Goal: Information Seeking & Learning: Learn about a topic

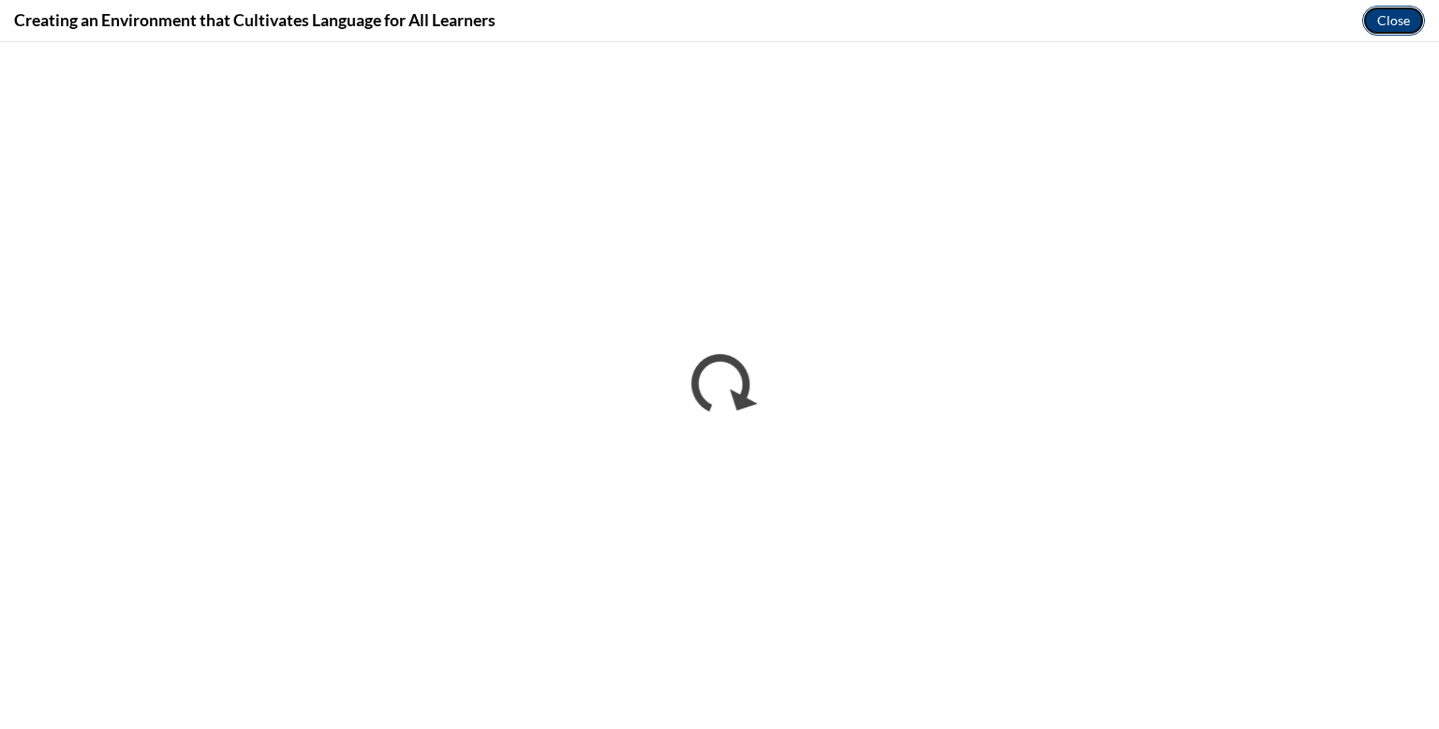
click at [1392, 14] on button "Close" at bounding box center [1393, 21] width 63 height 30
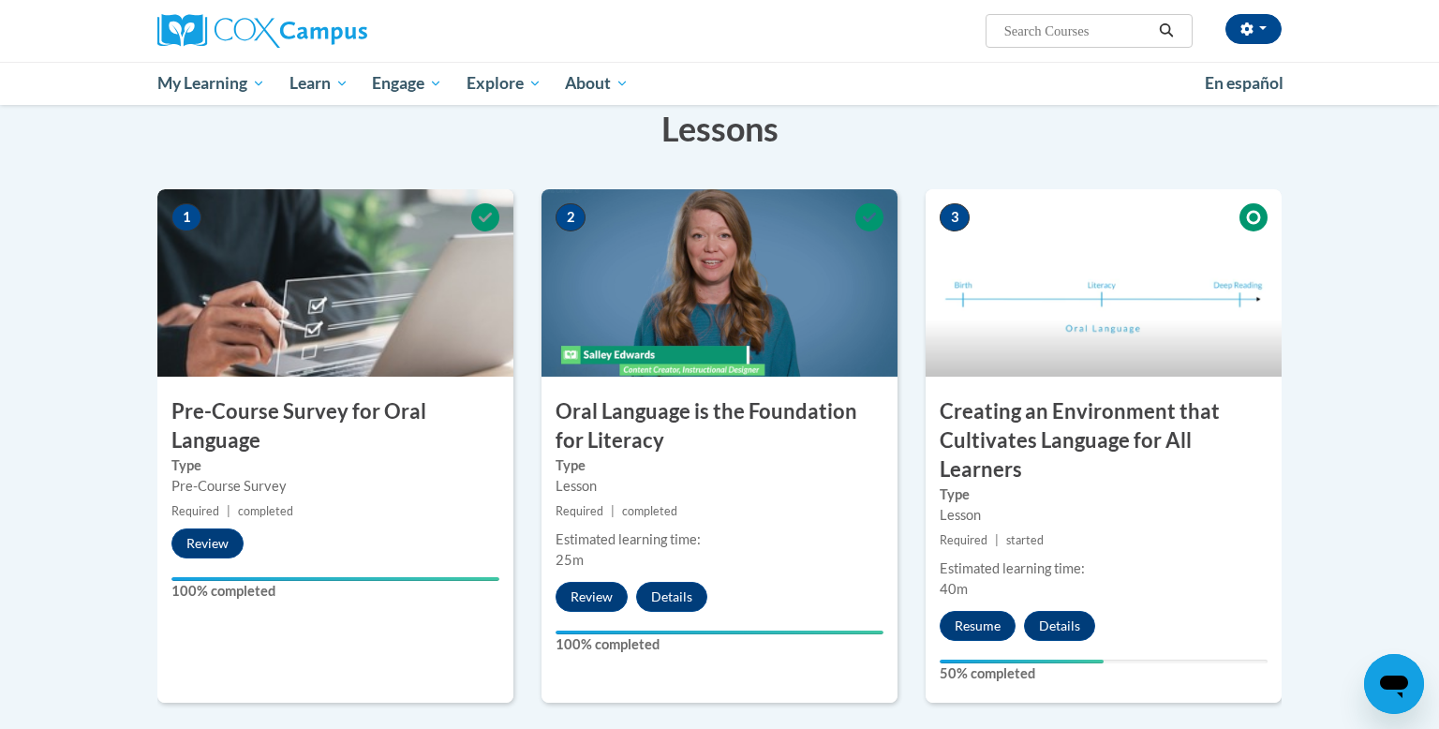
scroll to position [291, 0]
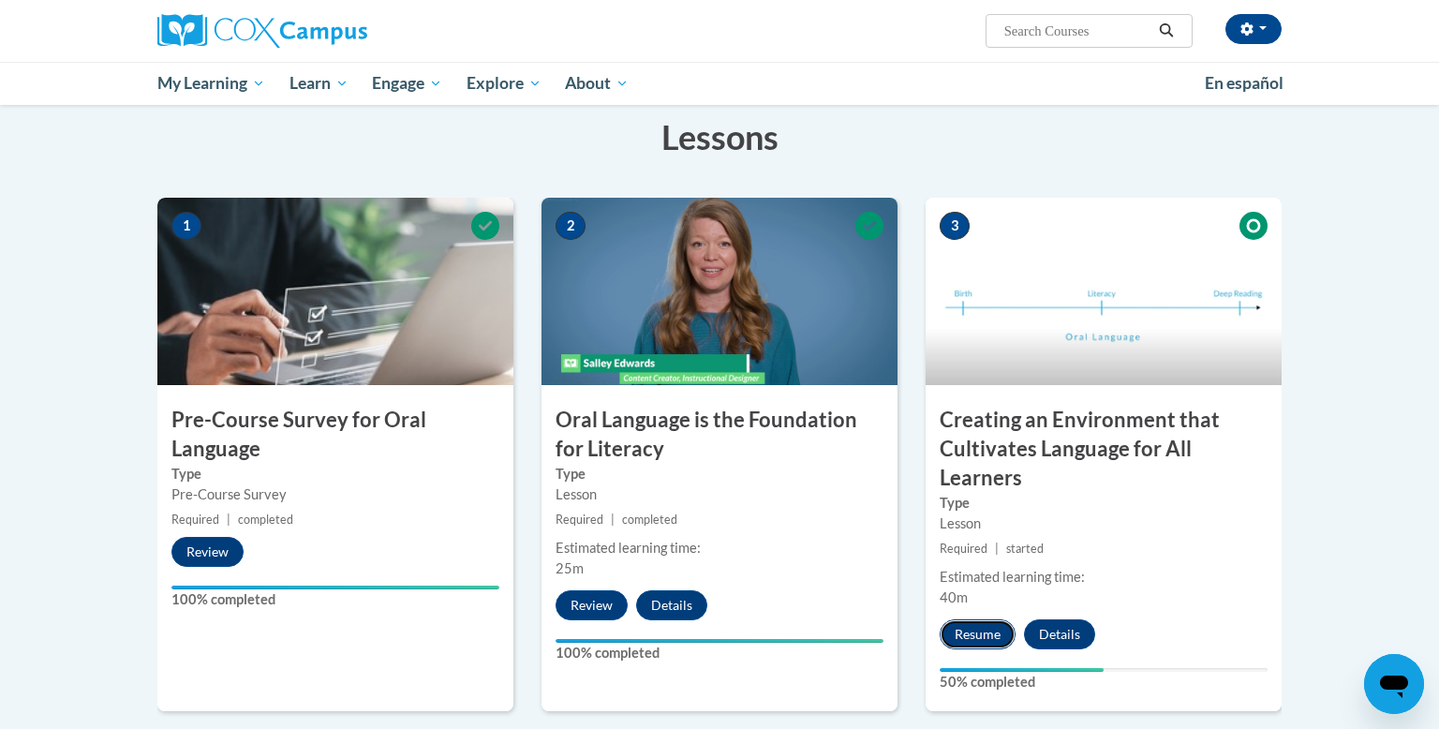
click at [981, 636] on button "Resume" at bounding box center [978, 634] width 76 height 30
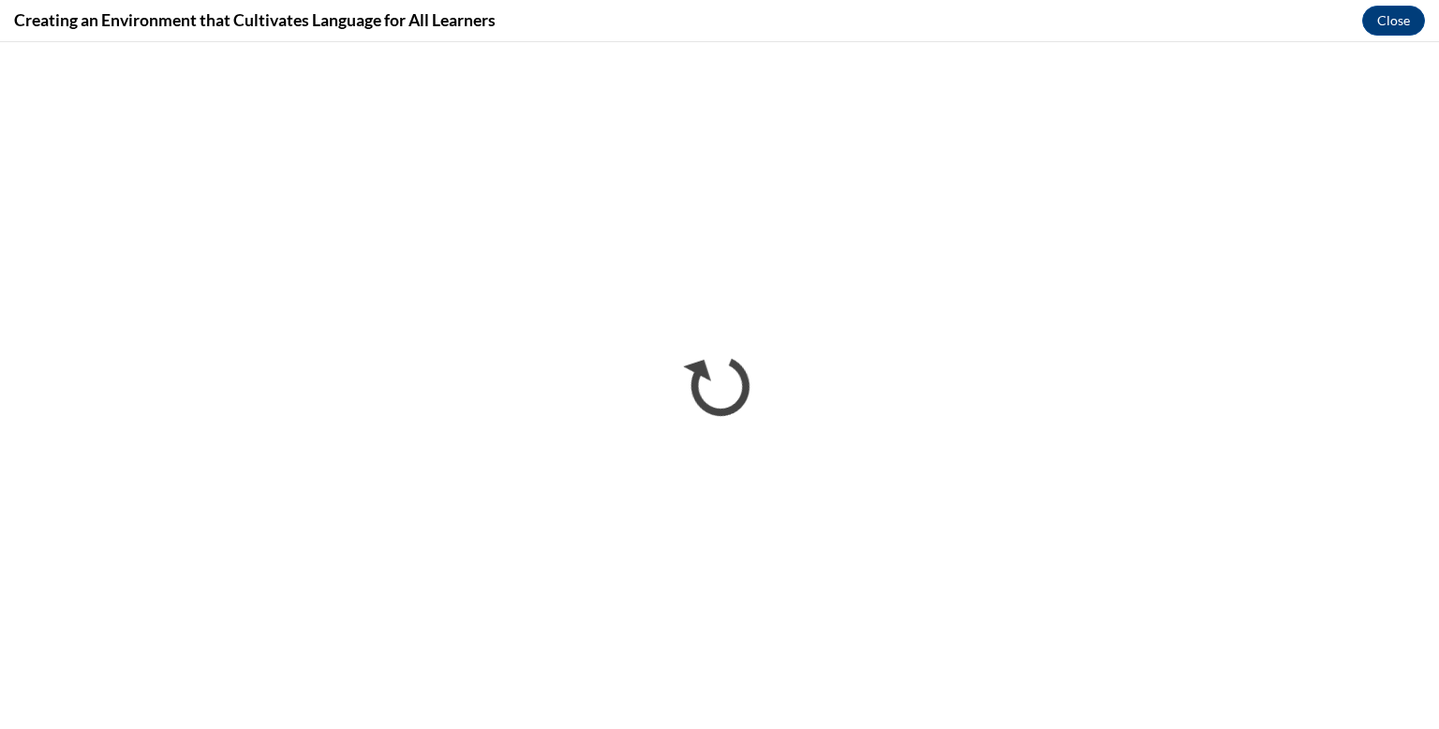
scroll to position [0, 0]
click at [1407, 19] on button "Close" at bounding box center [1393, 21] width 63 height 30
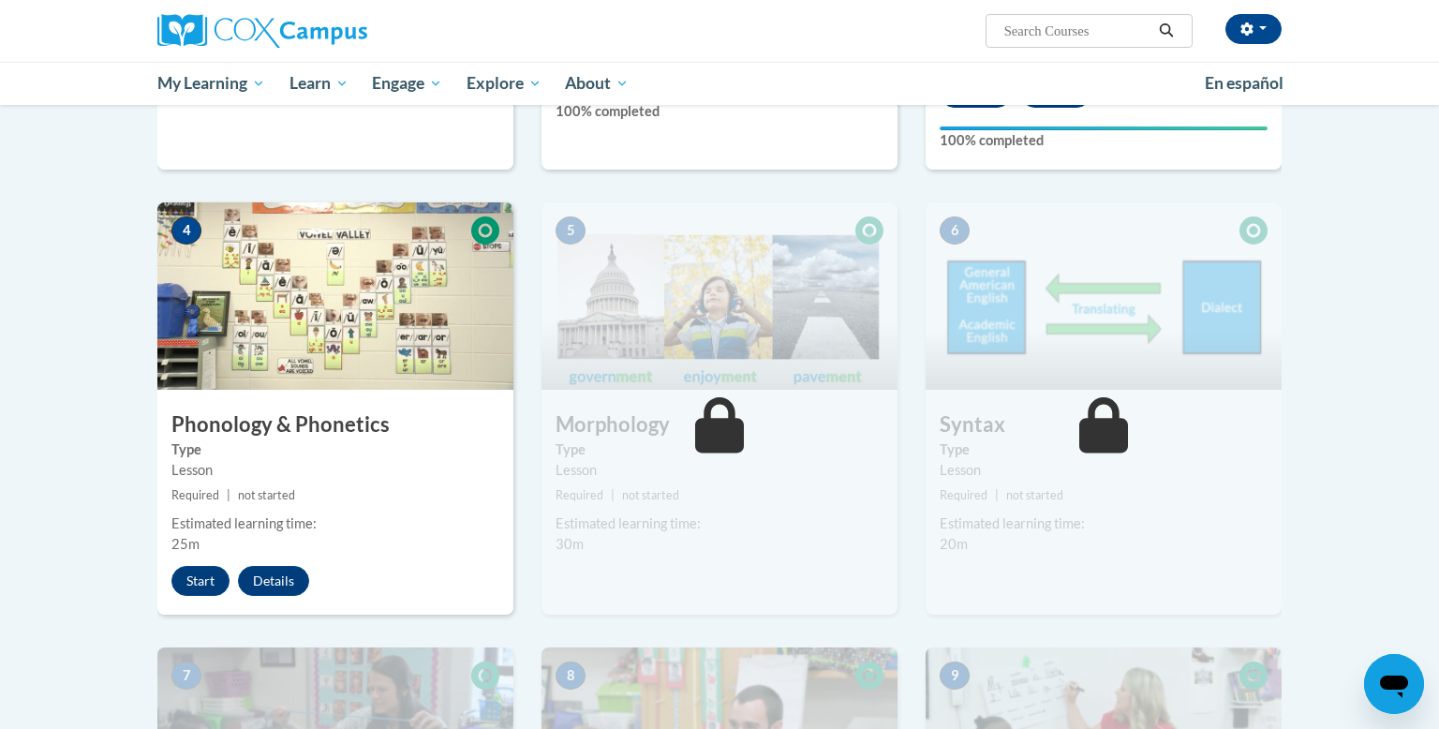
scroll to position [843, 0]
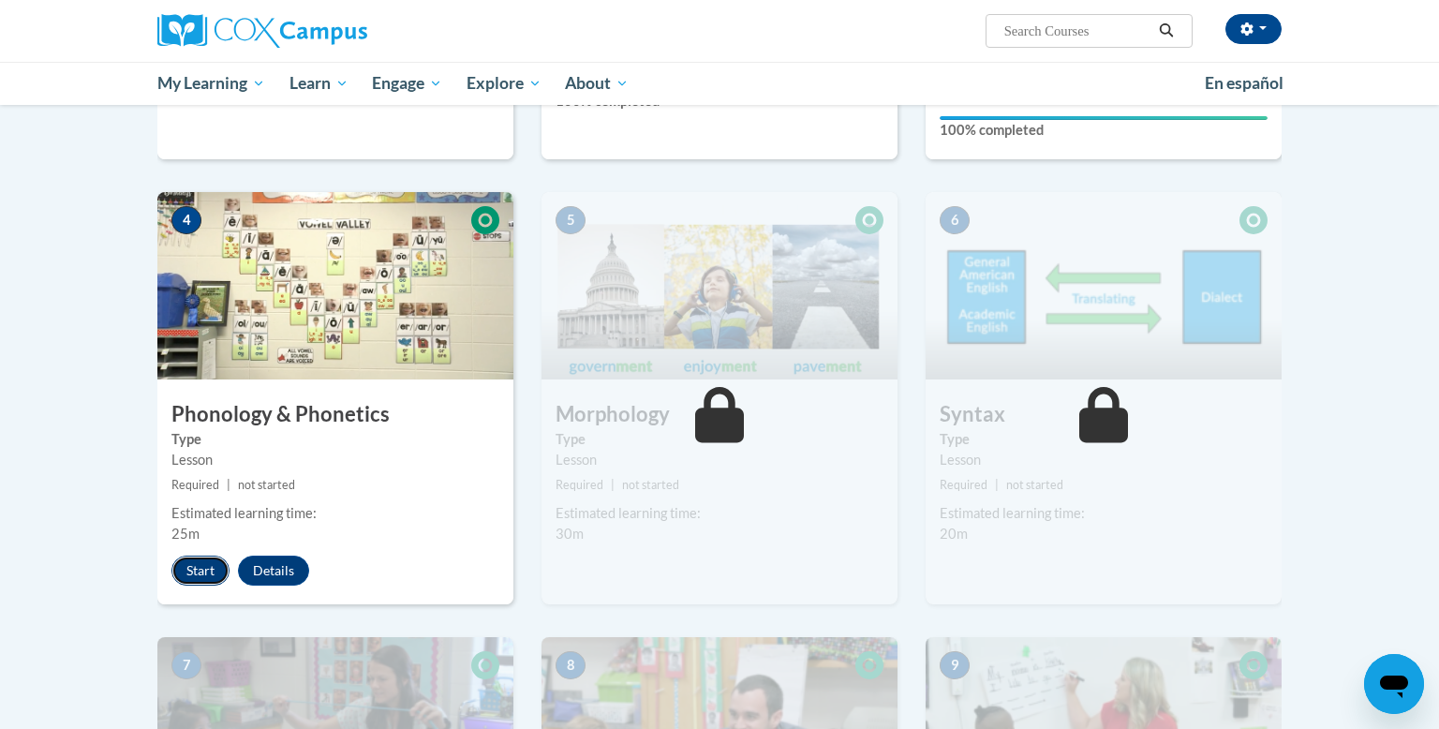
click at [207, 560] on button "Start" at bounding box center [200, 571] width 58 height 30
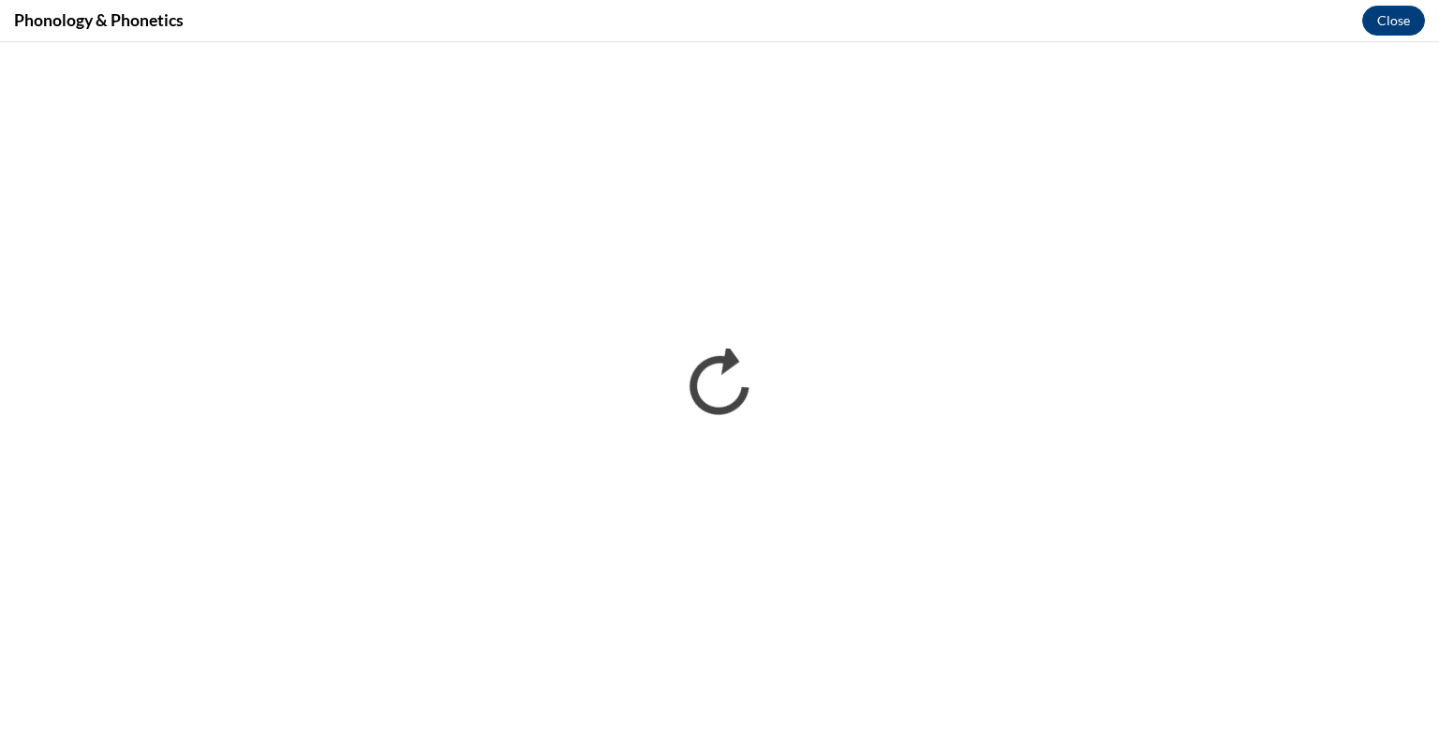
scroll to position [0, 0]
click at [1393, 25] on button "Close" at bounding box center [1393, 21] width 63 height 30
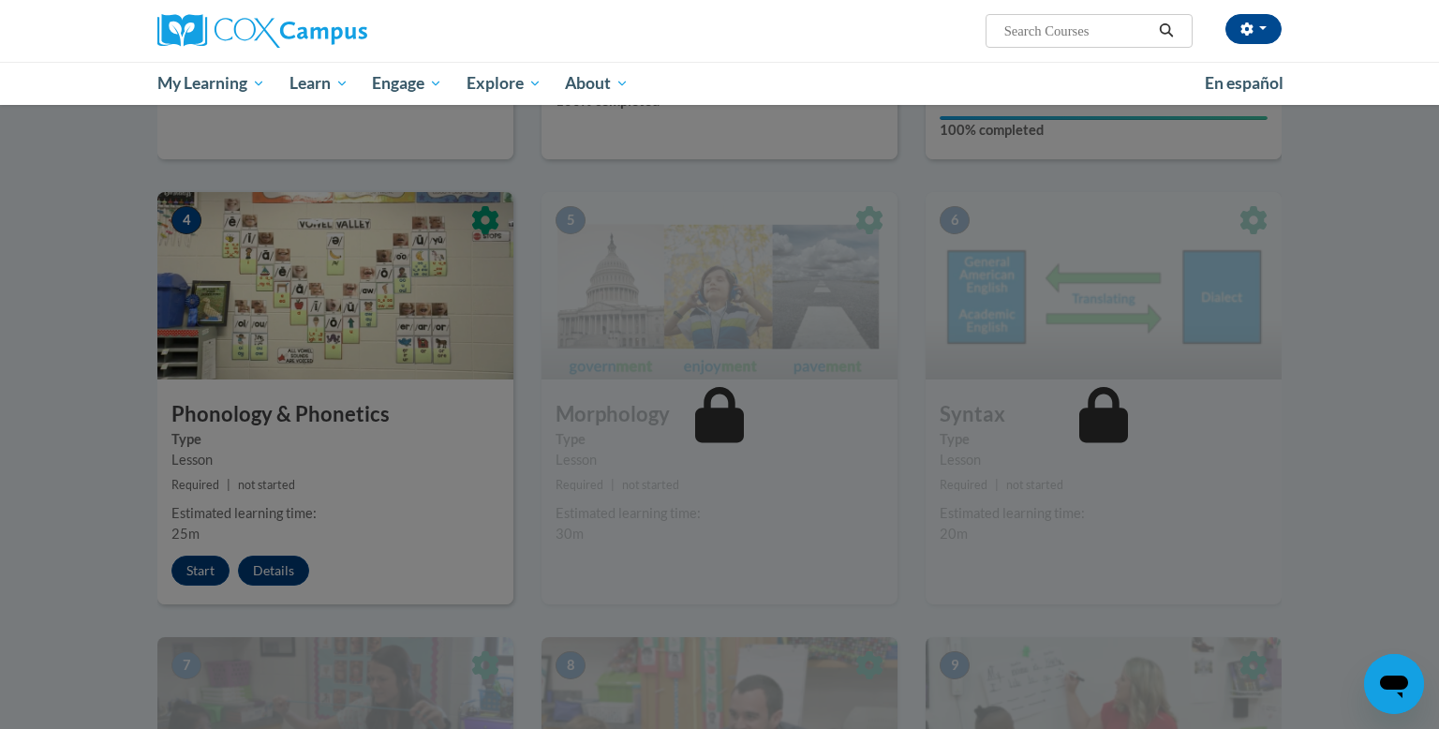
click at [1393, 25] on div "[PERSON_NAME] ([GEOGRAPHIC_DATA]/[GEOGRAPHIC_DATA] UTC-05:00) My Profile Inbox …" at bounding box center [719, 52] width 1439 height 105
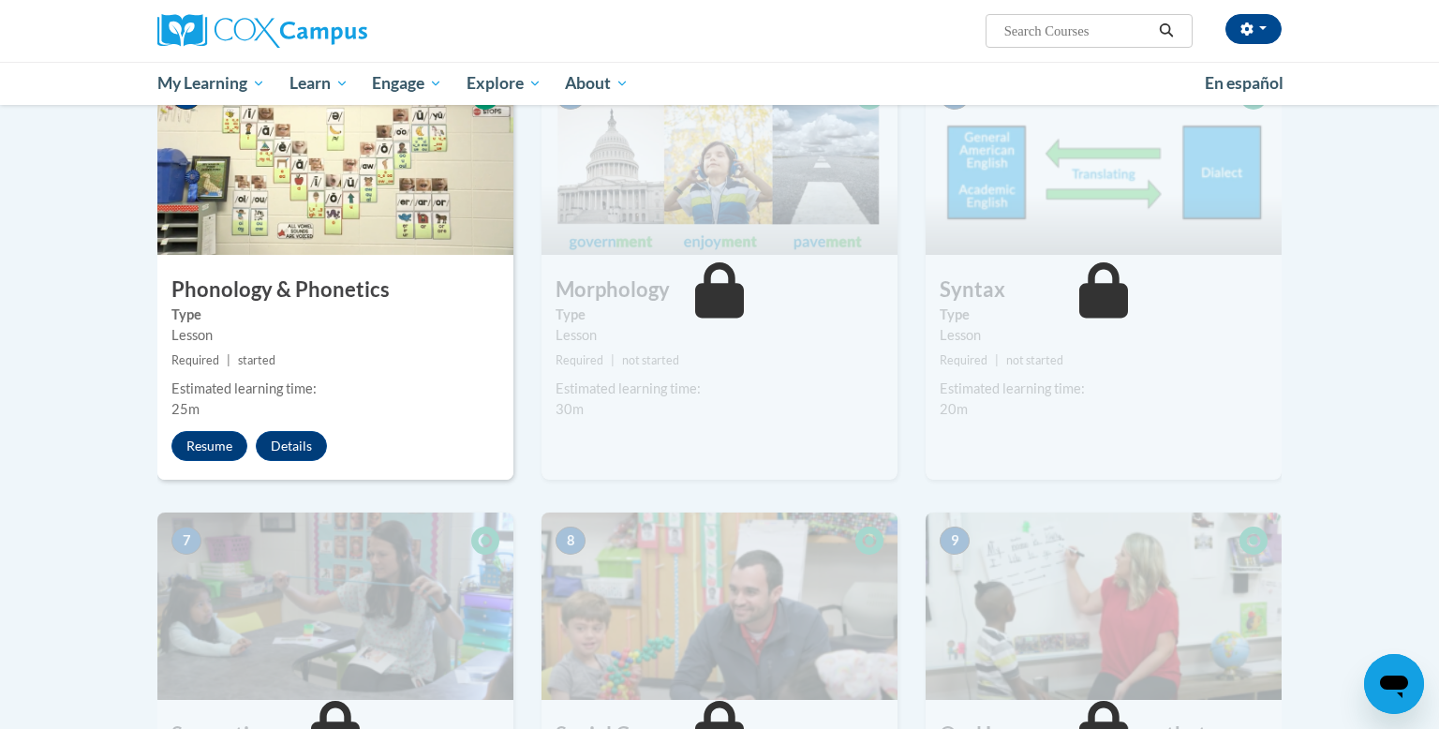
scroll to position [974, 0]
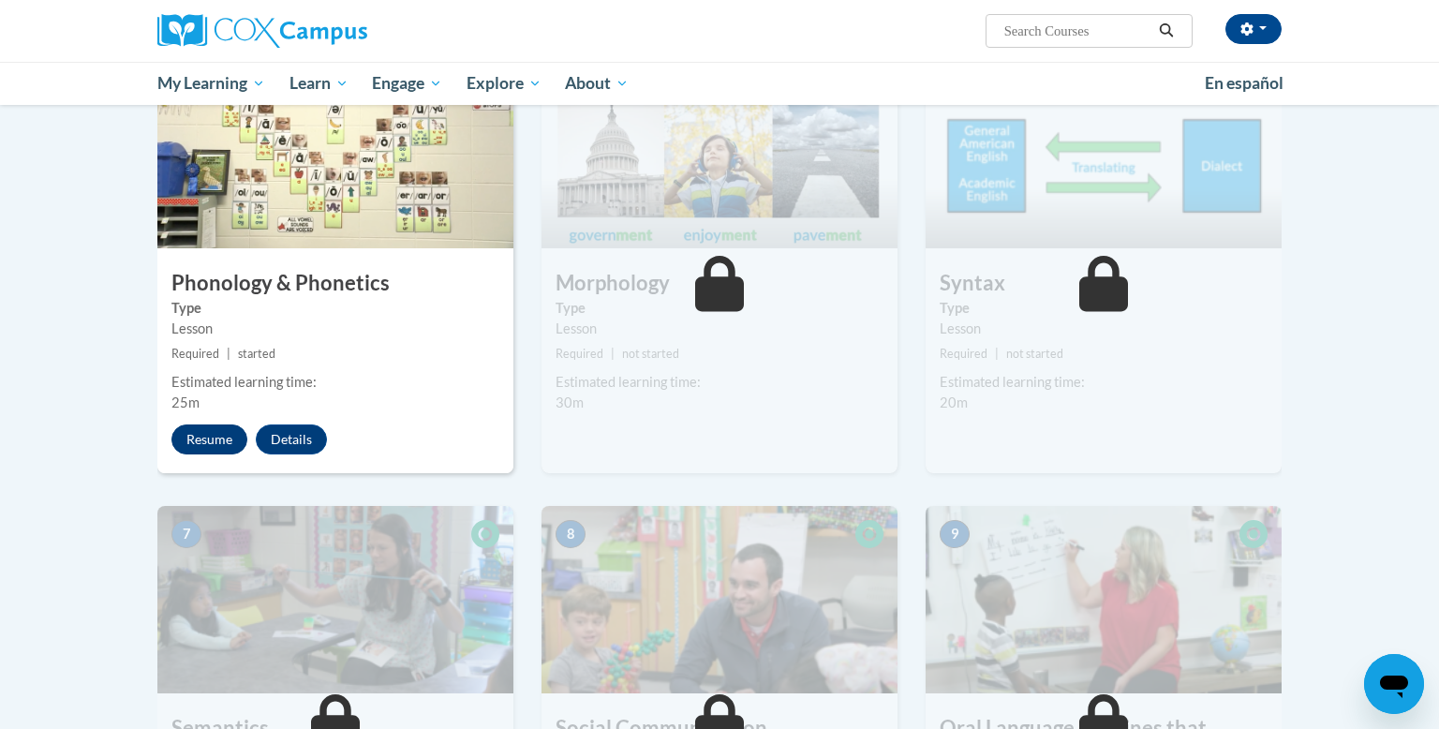
click at [215, 438] on button "Resume" at bounding box center [209, 439] width 76 height 30
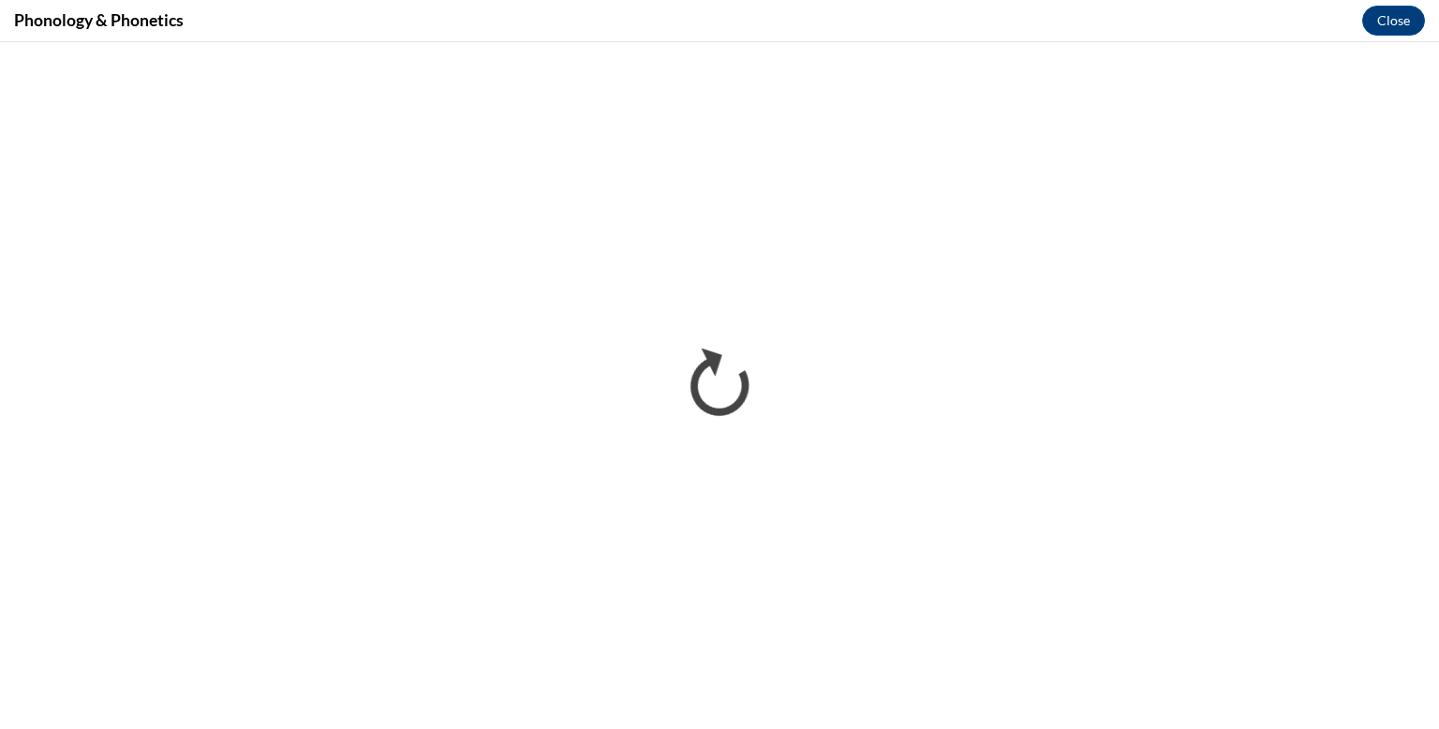
scroll to position [0, 0]
click at [1392, 14] on button "Close" at bounding box center [1393, 21] width 63 height 30
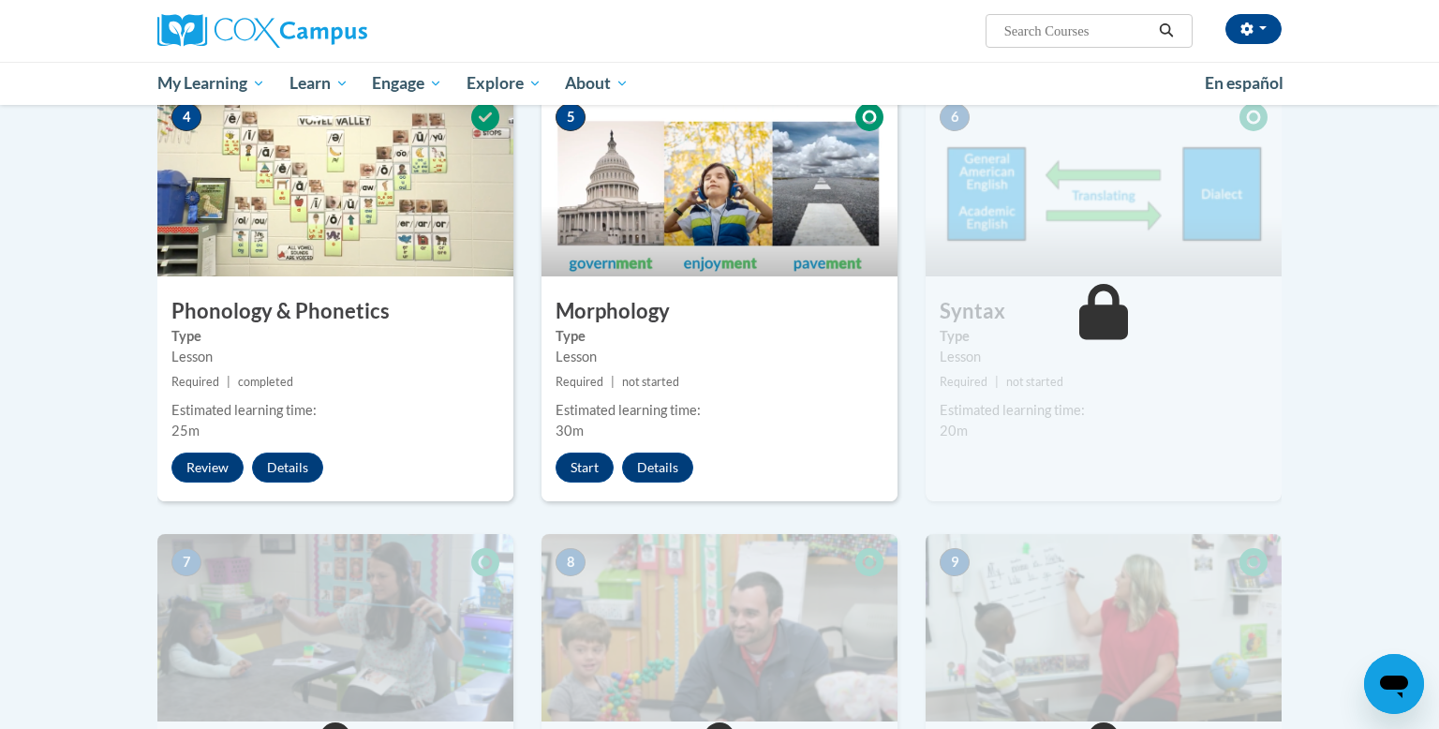
scroll to position [955, 0]
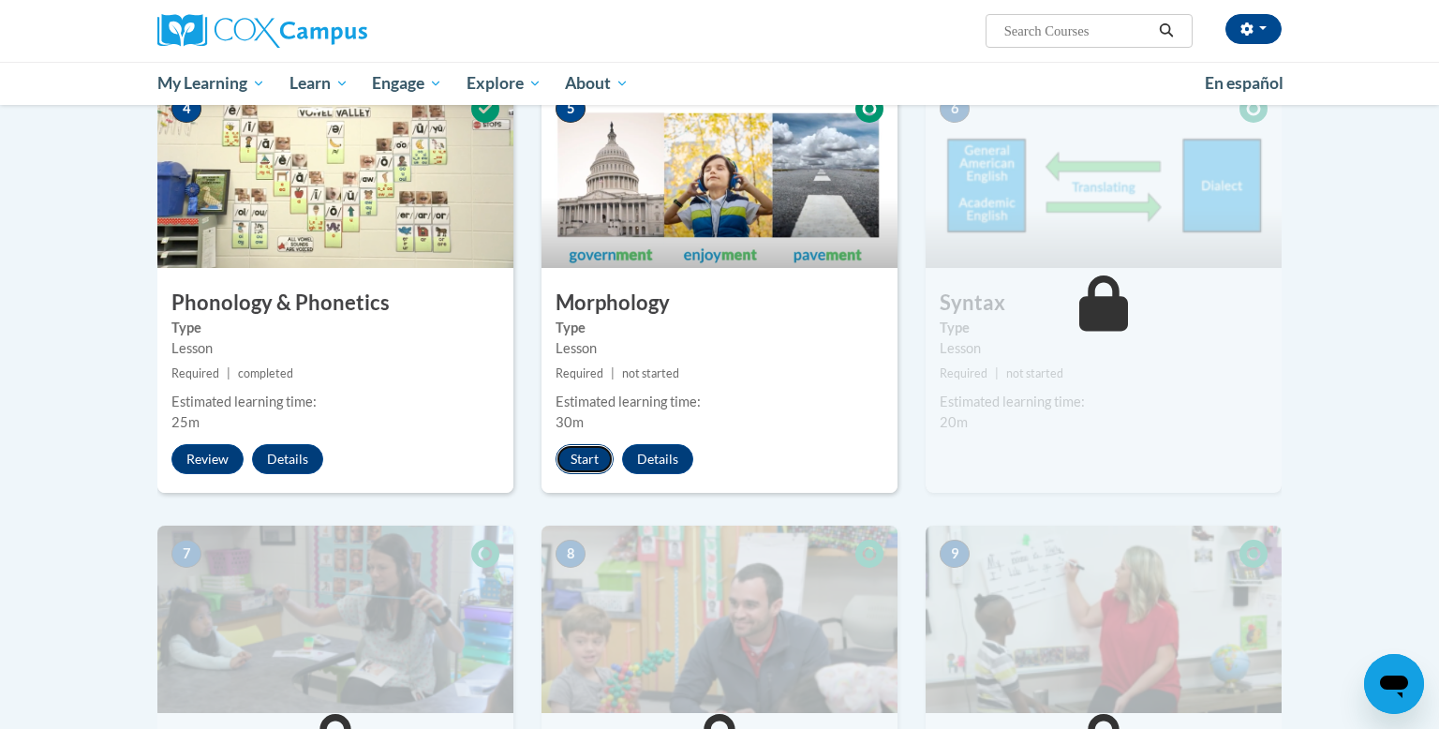
click at [589, 464] on button "Start" at bounding box center [585, 459] width 58 height 30
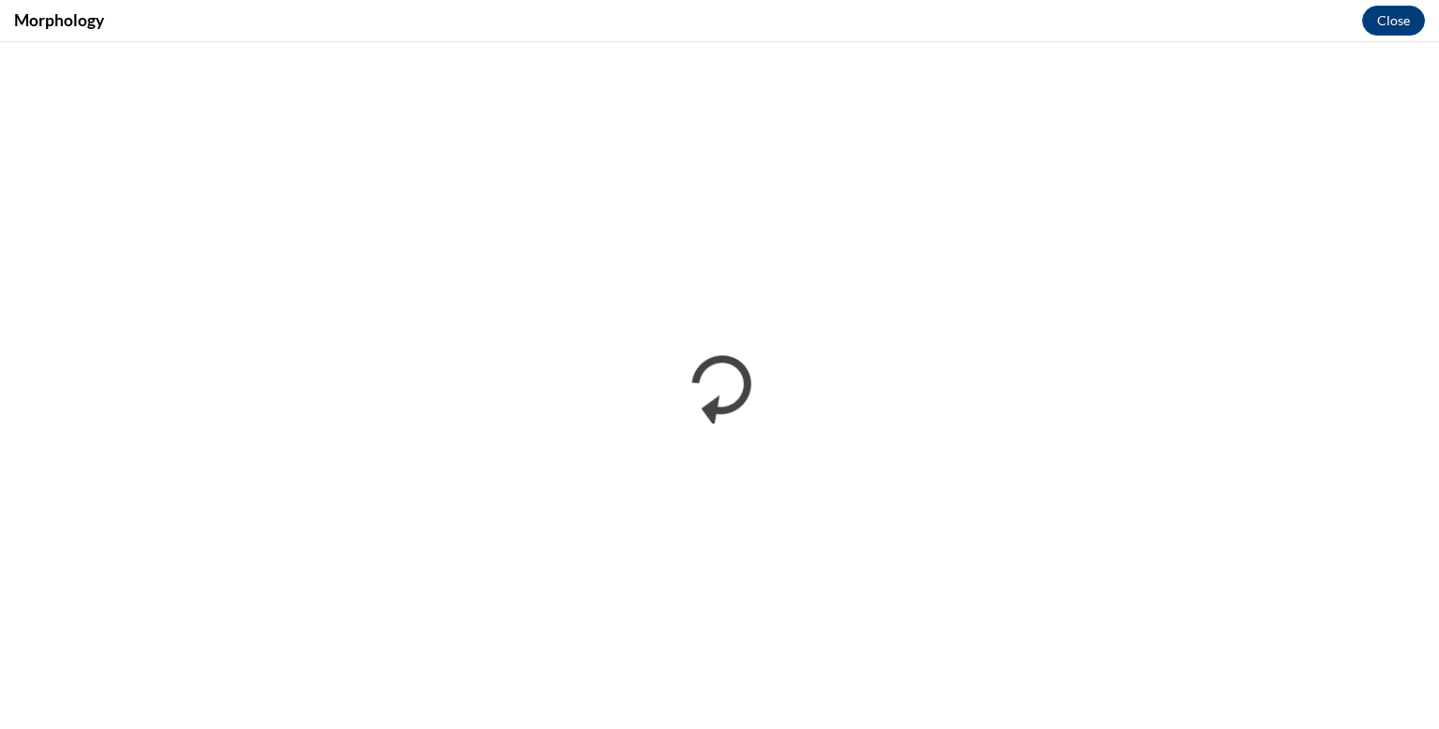
scroll to position [0, 0]
click at [1388, 23] on button "Close" at bounding box center [1393, 21] width 63 height 30
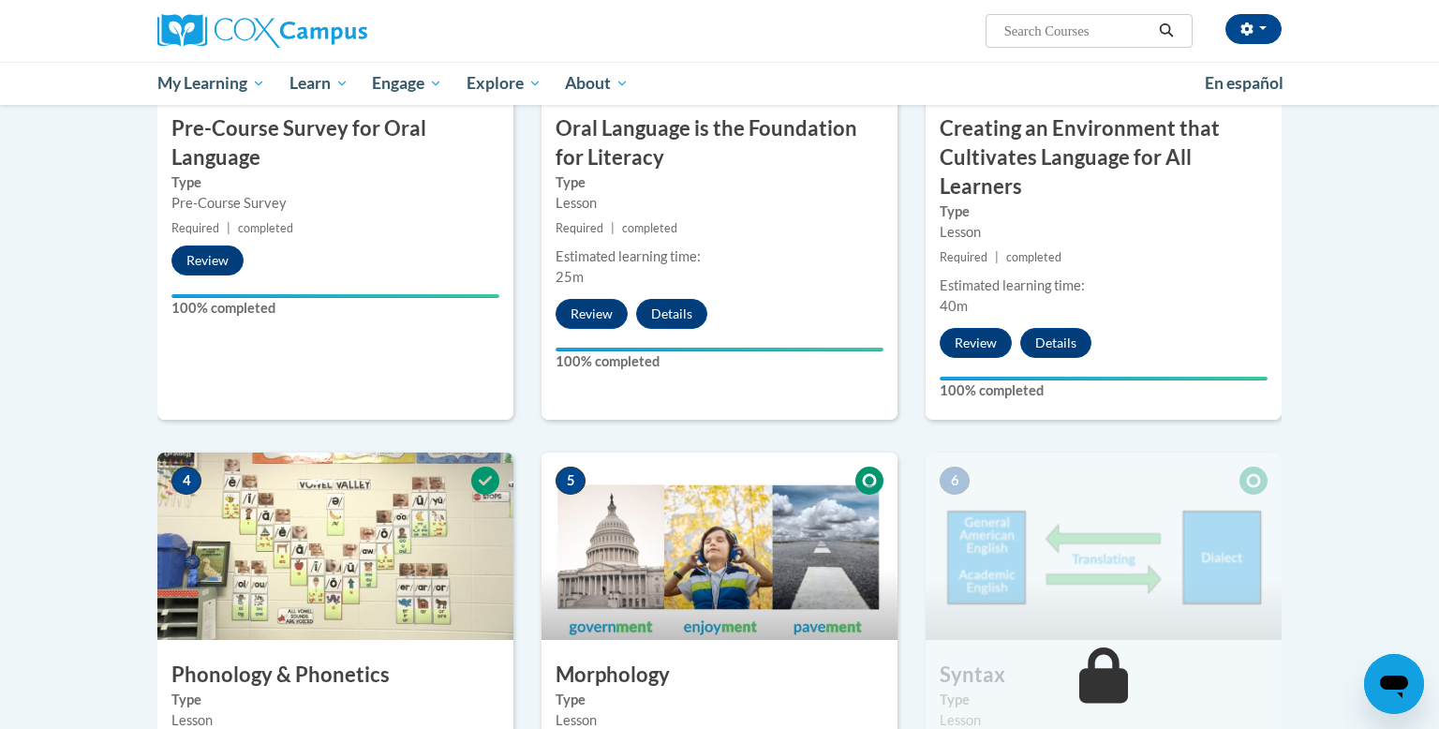
scroll to position [582, 0]
click at [475, 484] on icon at bounding box center [485, 482] width 28 height 28
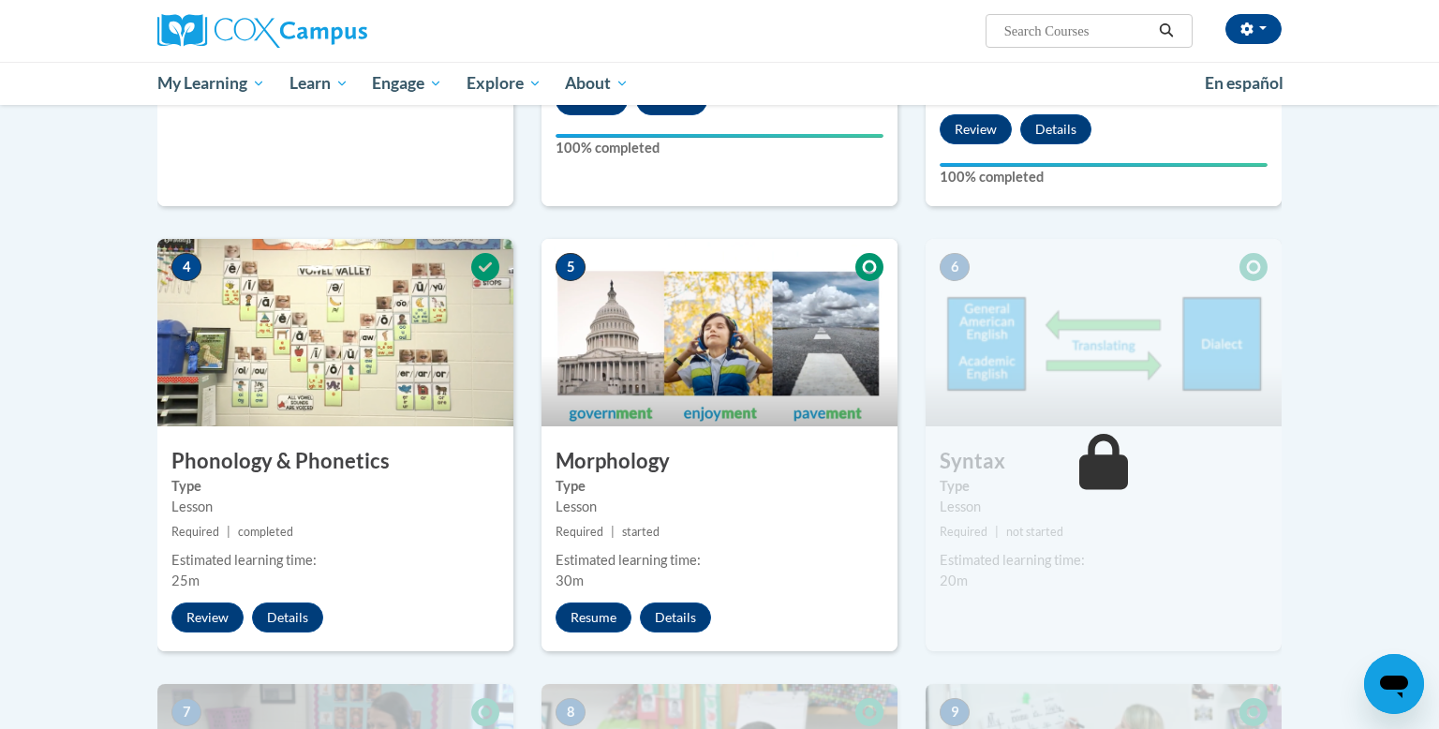
scroll to position [803, 0]
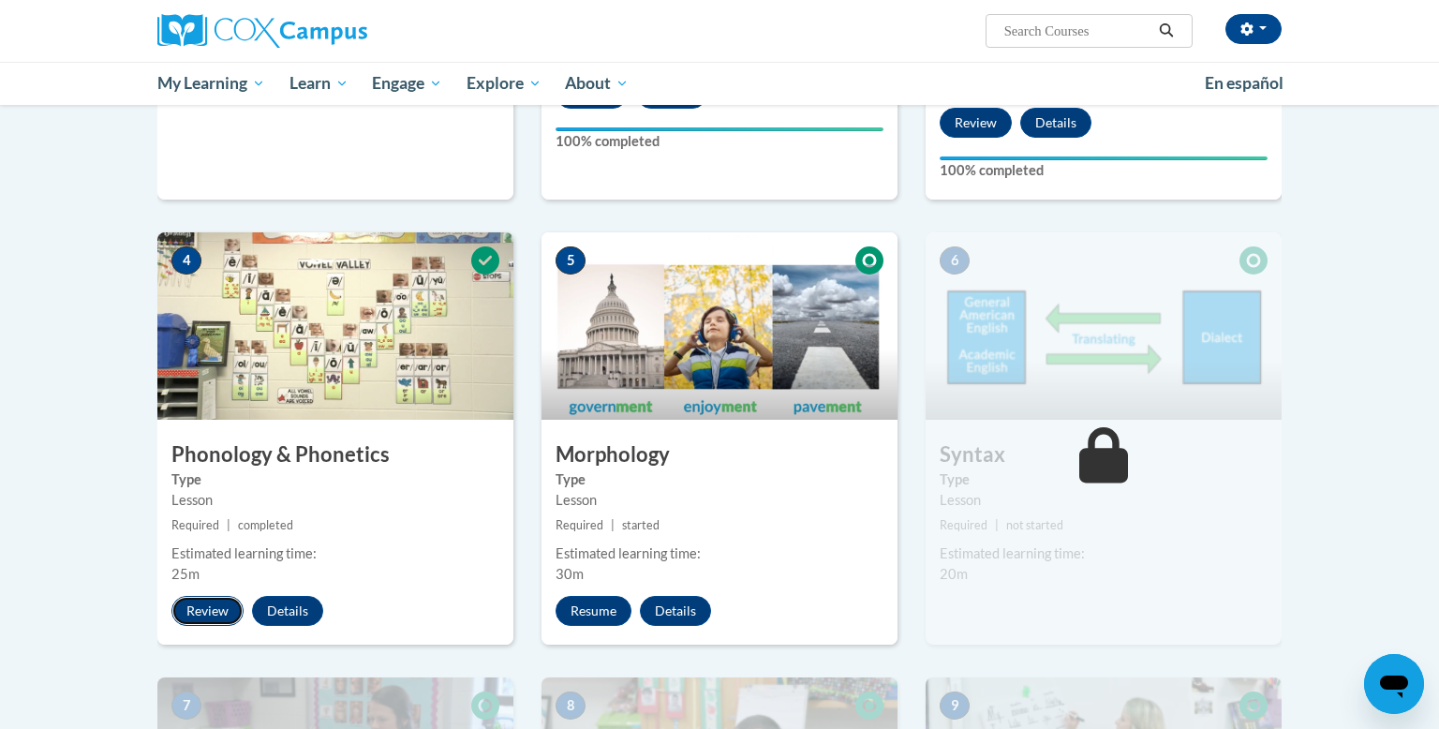
click at [216, 607] on button "Review" at bounding box center [207, 611] width 72 height 30
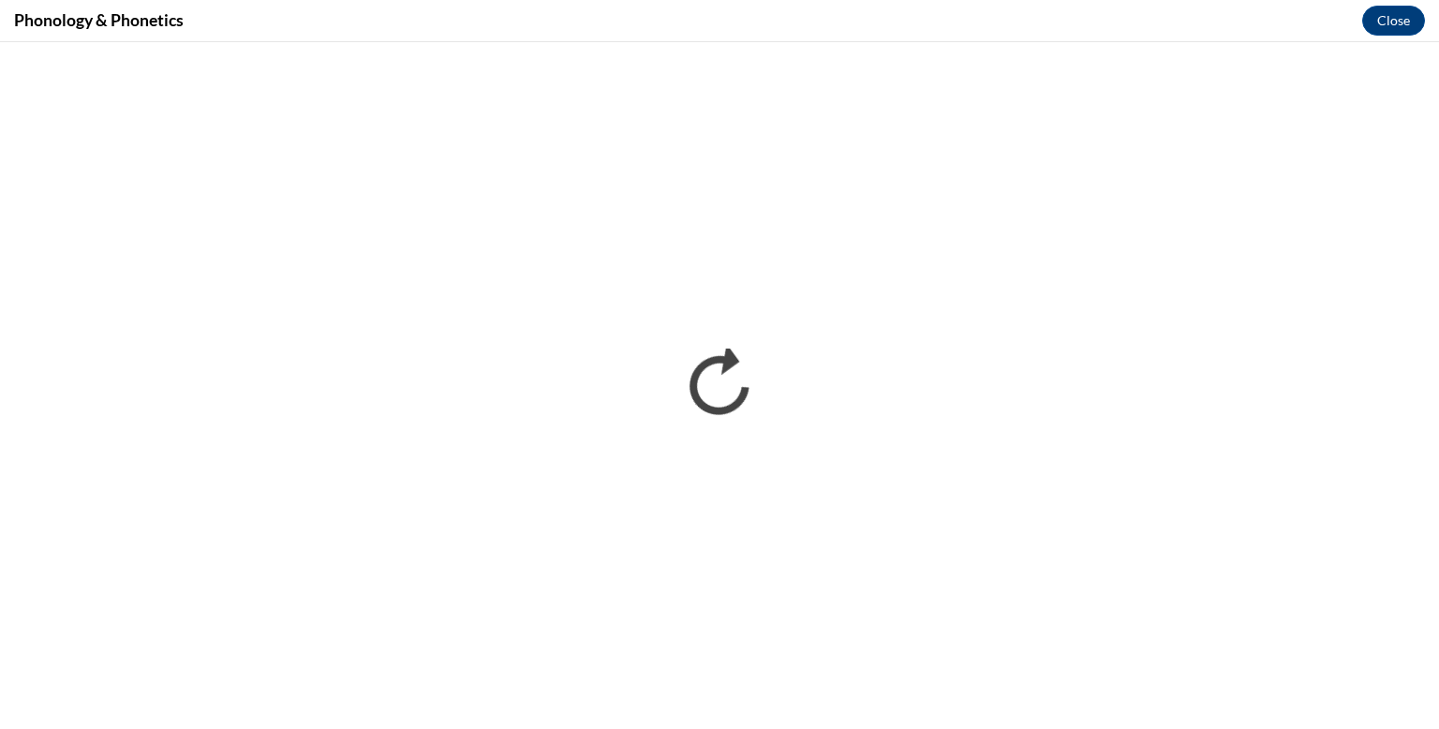
scroll to position [0, 0]
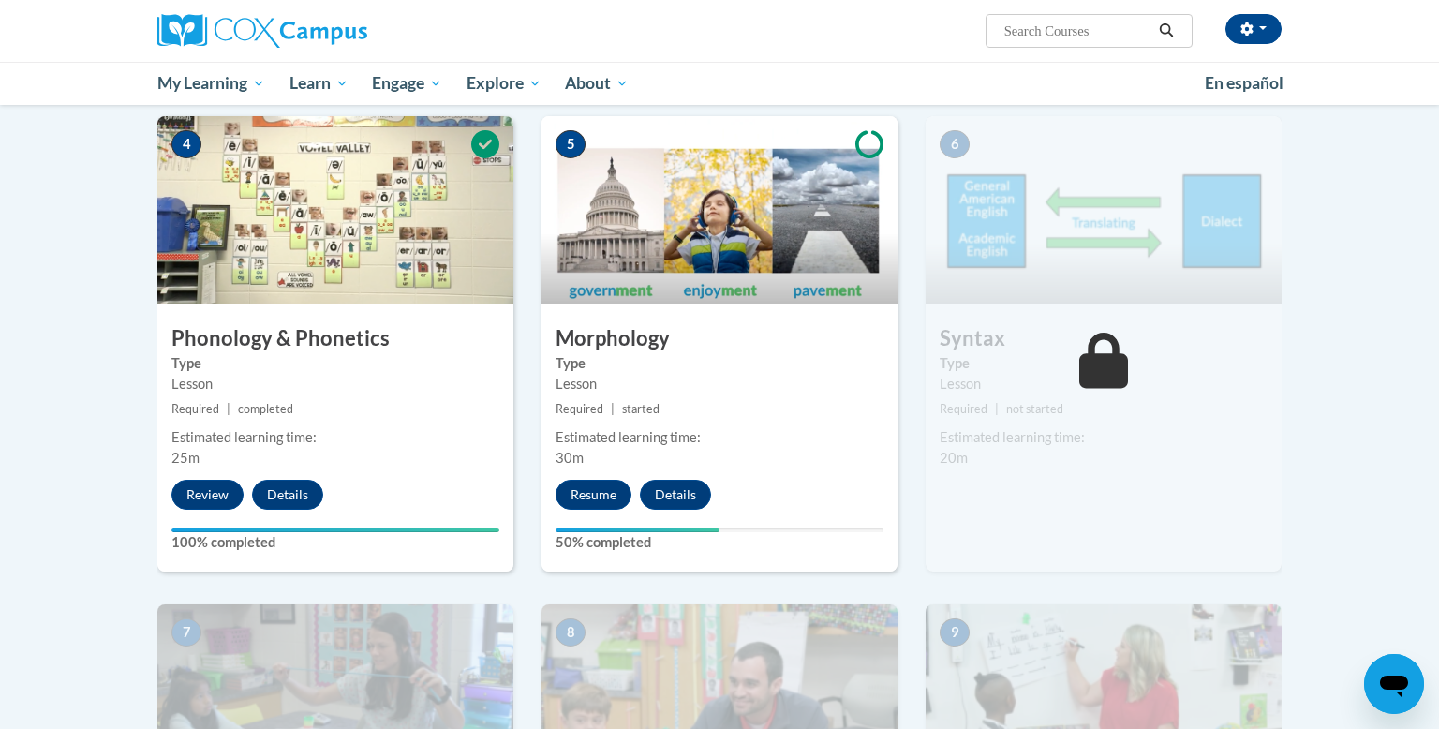
scroll to position [923, 0]
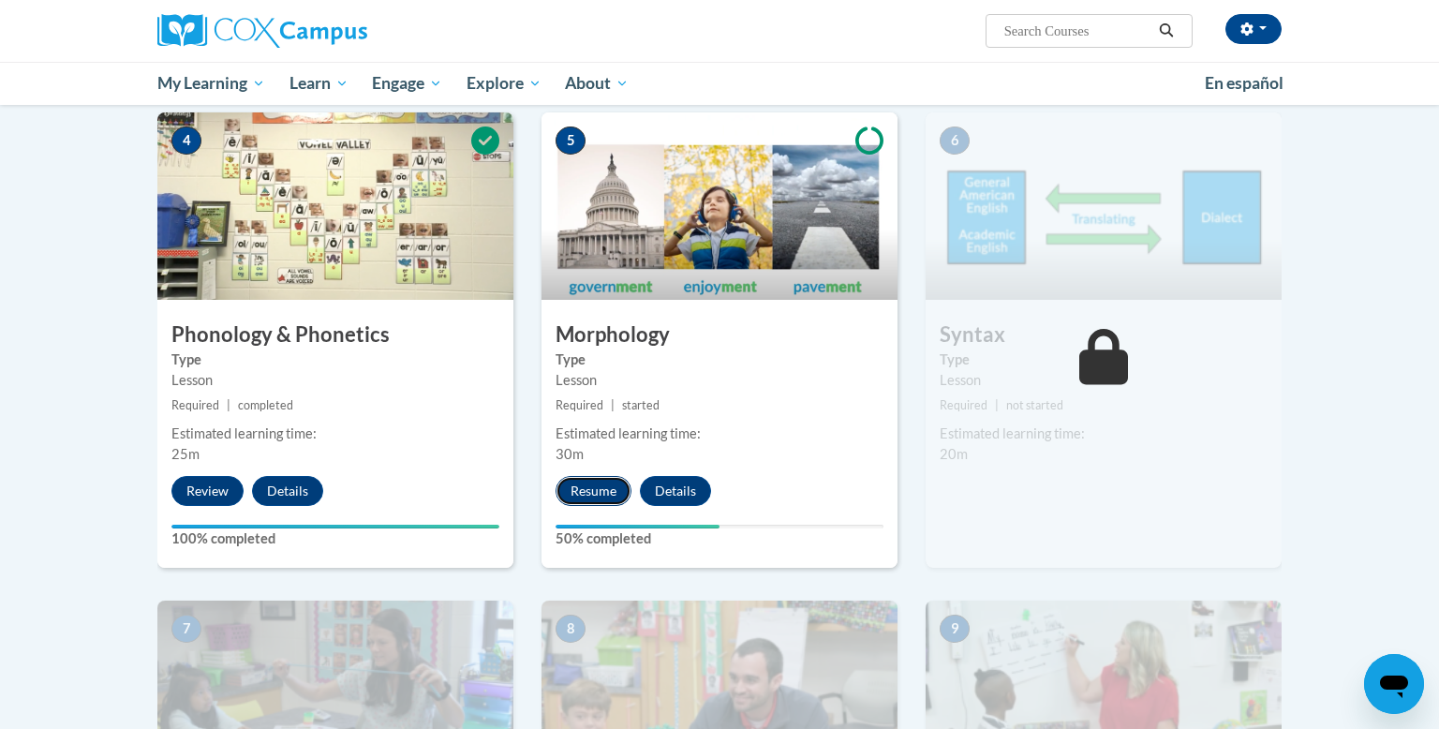
click at [602, 486] on button "Resume" at bounding box center [594, 491] width 76 height 30
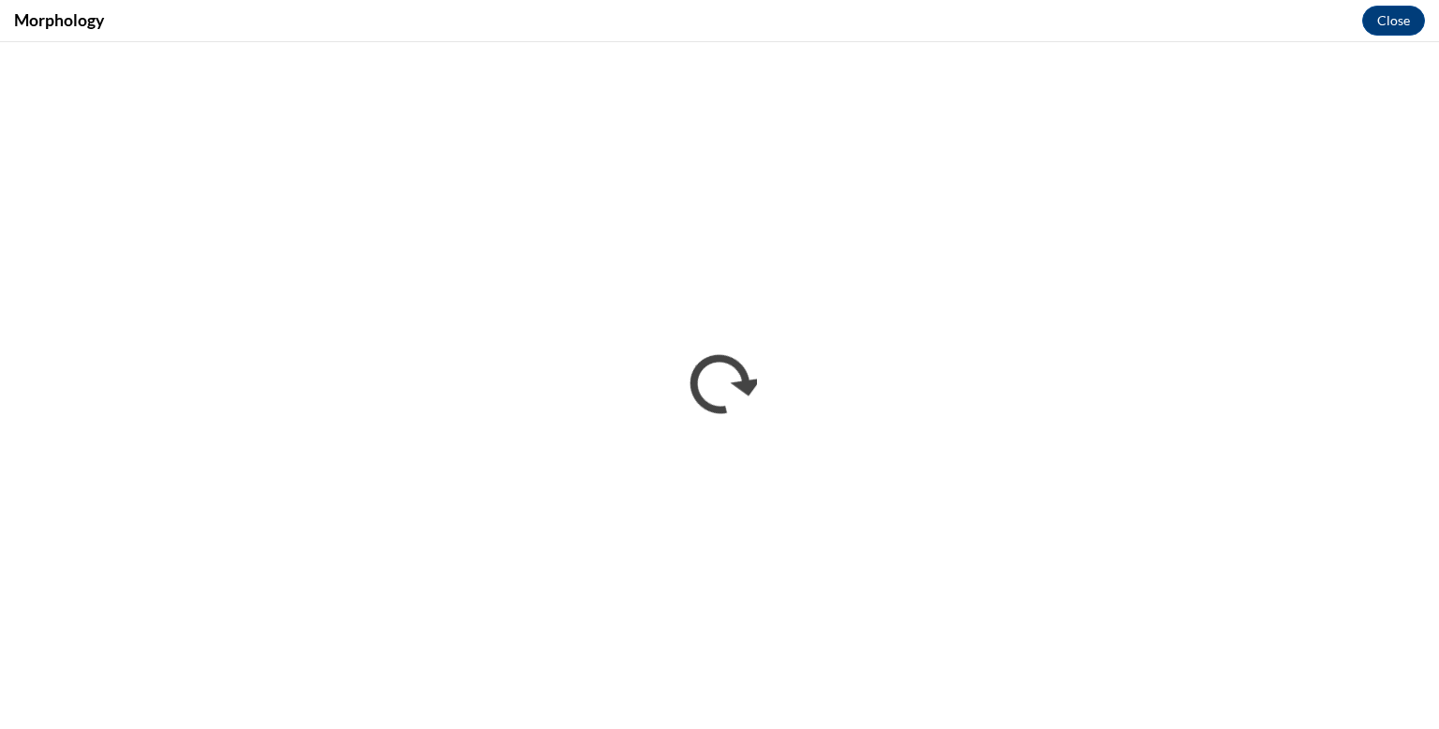
scroll to position [0, 0]
click at [1404, 24] on button "Close" at bounding box center [1393, 21] width 63 height 30
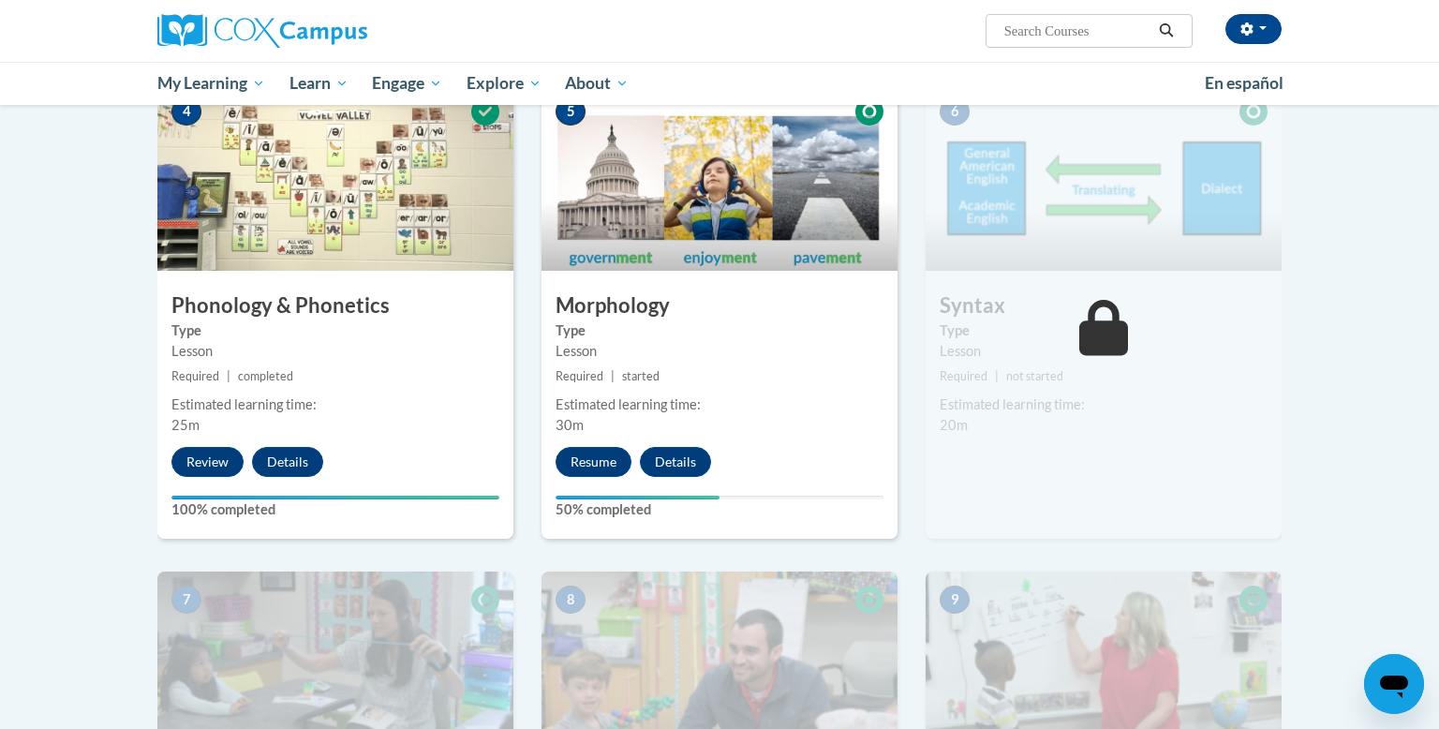
scroll to position [960, 0]
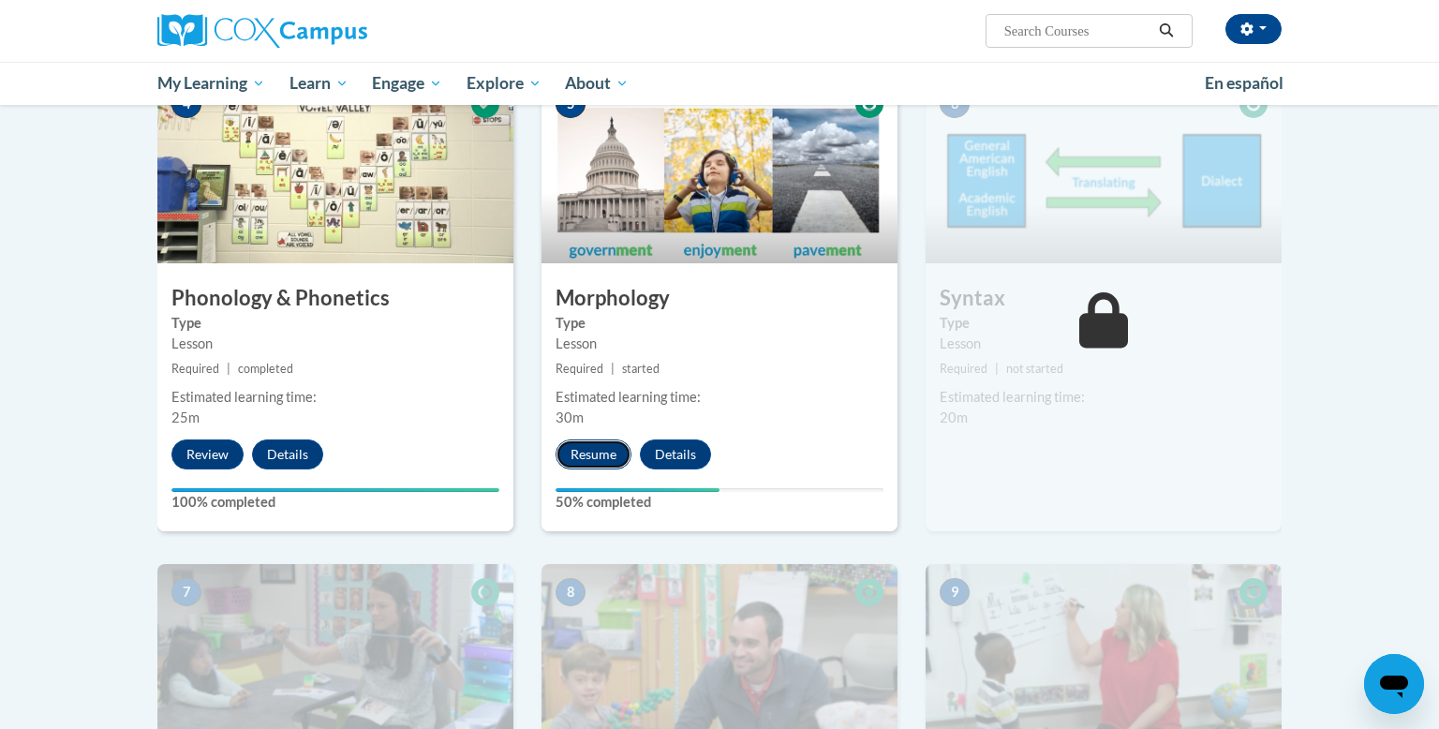
click at [580, 454] on button "Resume" at bounding box center [594, 454] width 76 height 30
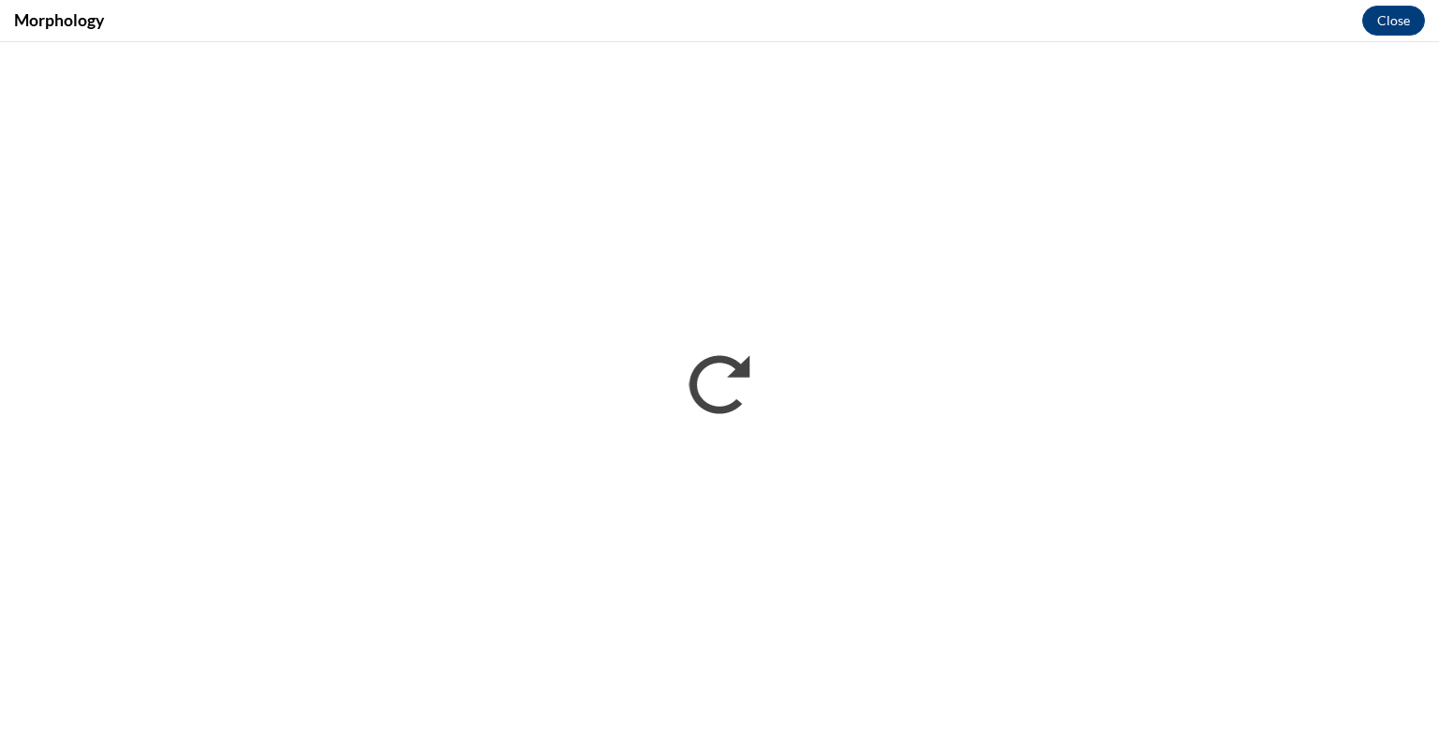
scroll to position [0, 0]
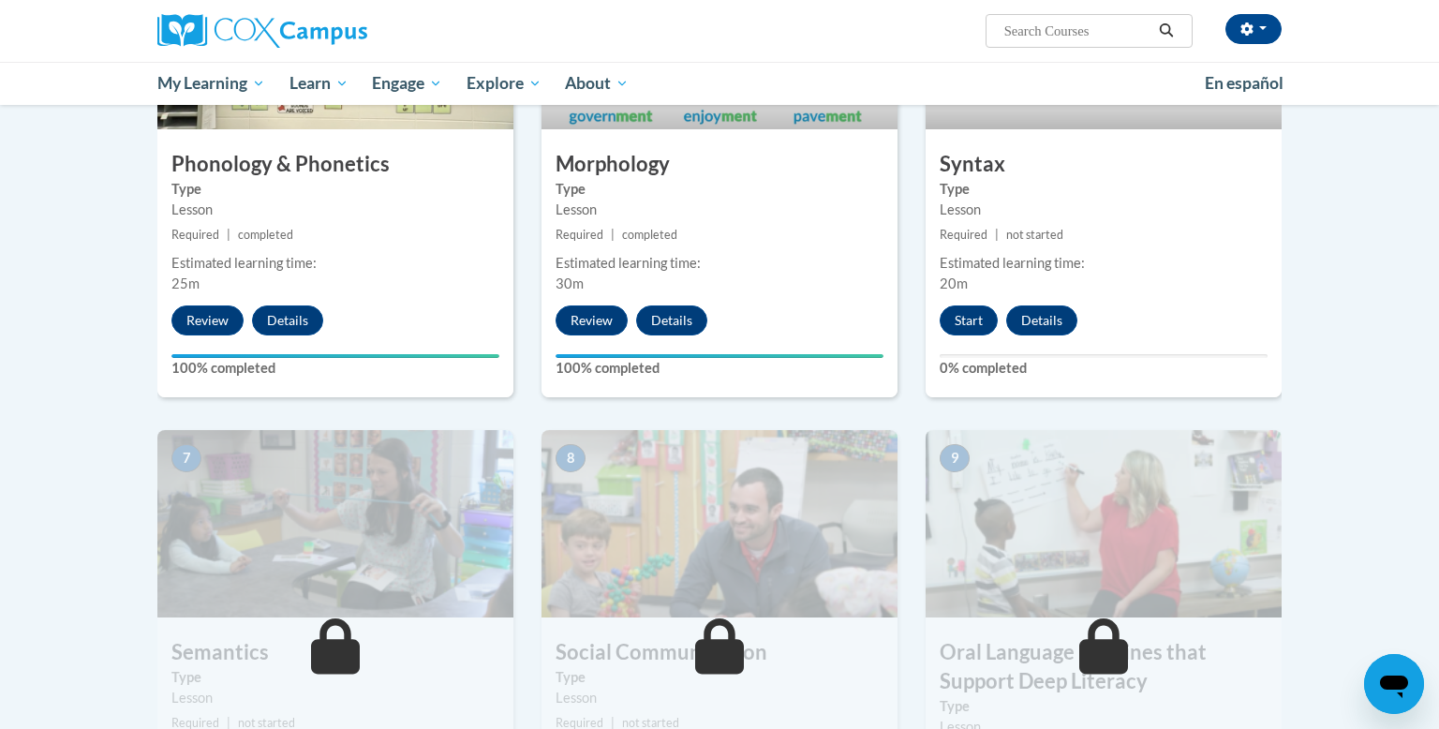
scroll to position [1092, 0]
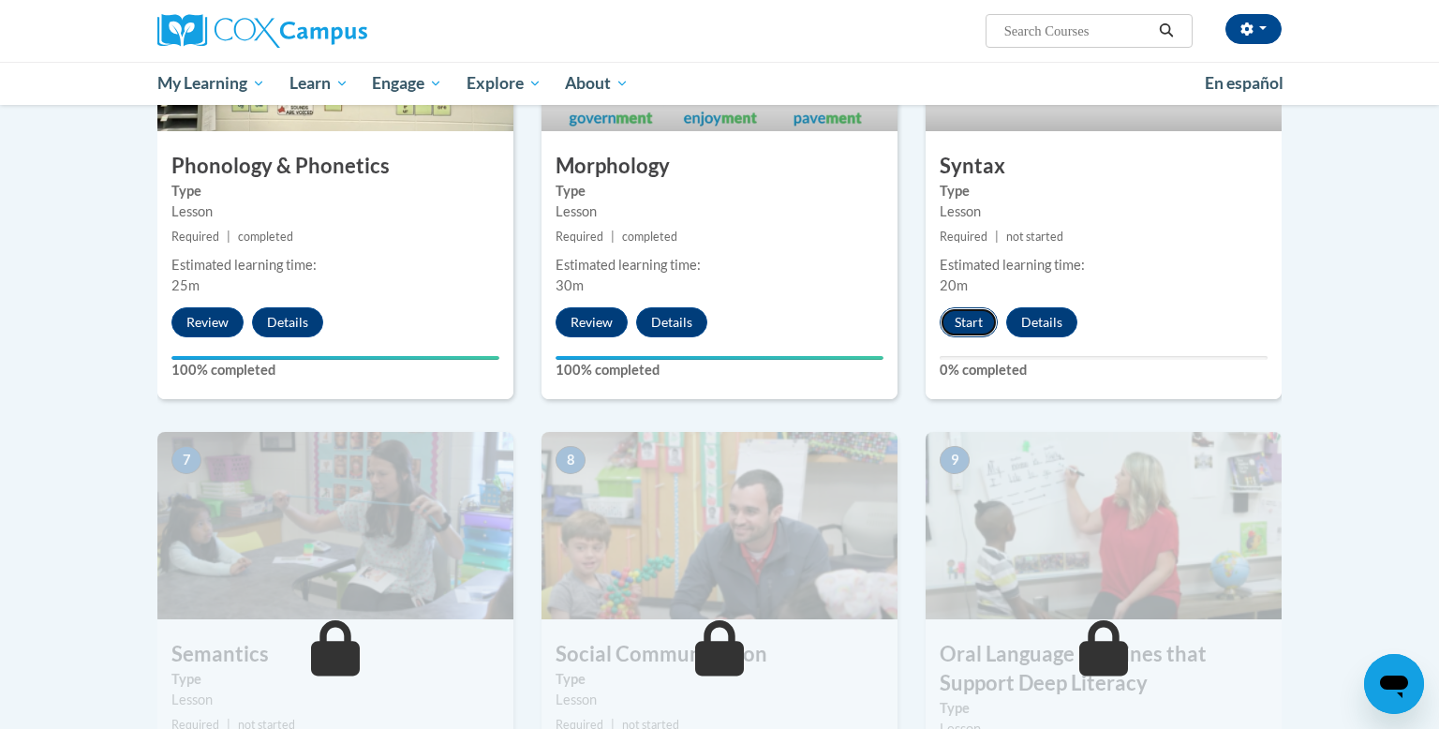
click at [977, 312] on button "Start" at bounding box center [969, 322] width 58 height 30
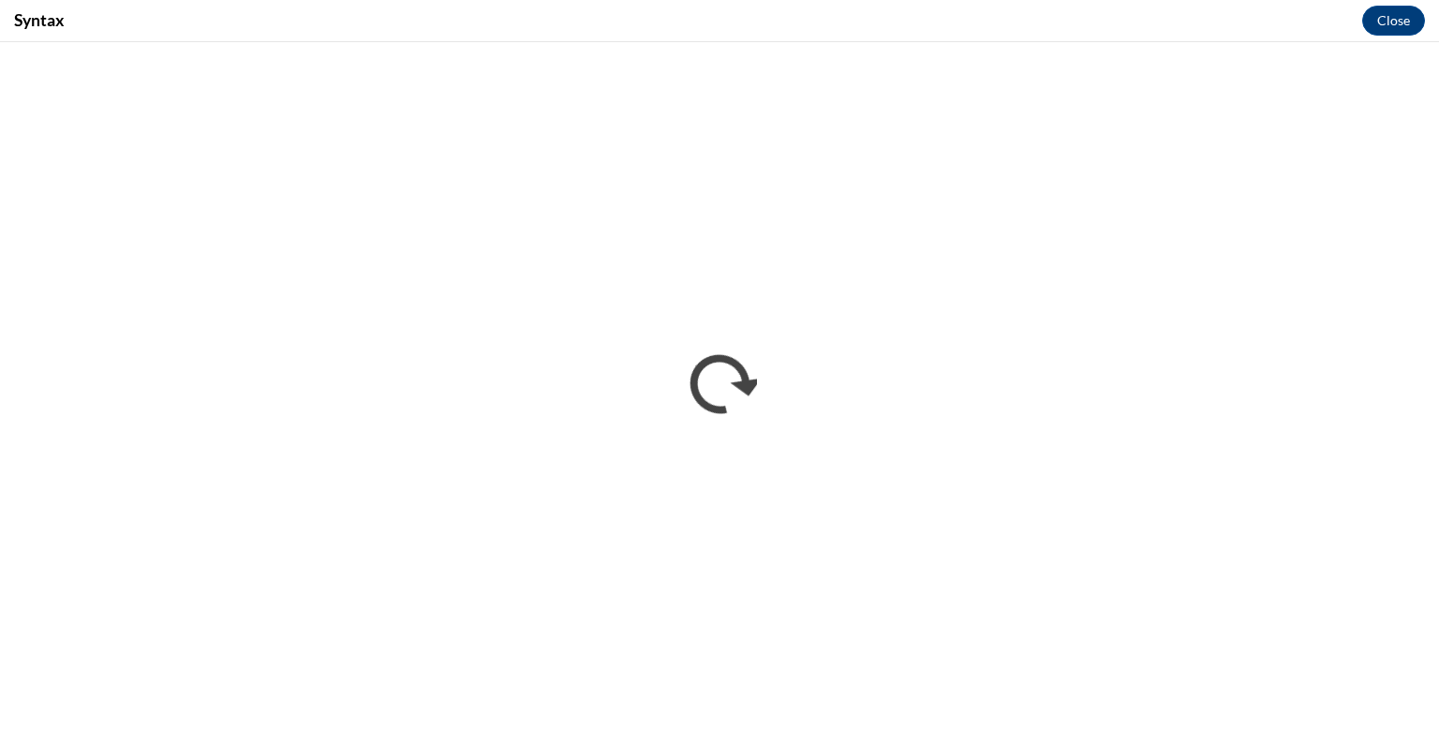
scroll to position [0, 0]
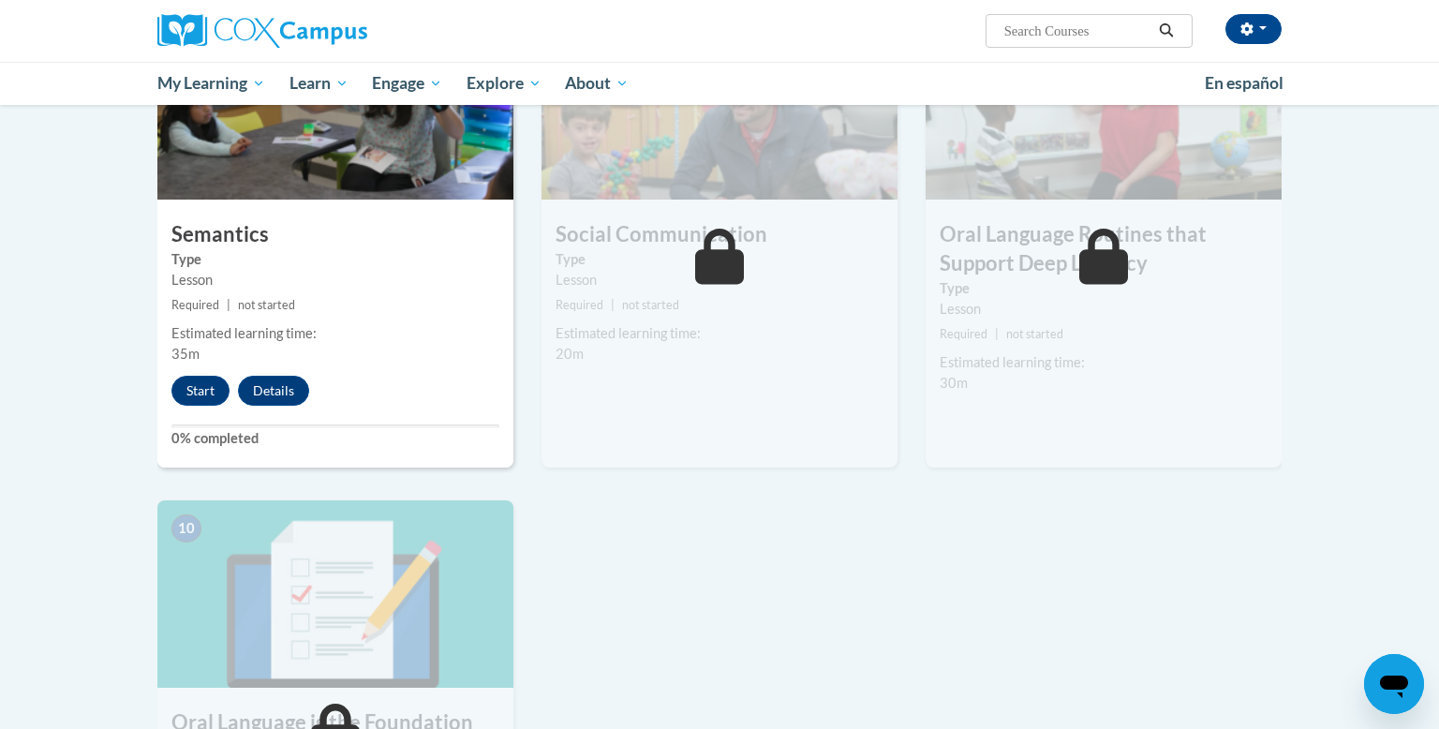
scroll to position [1505, 0]
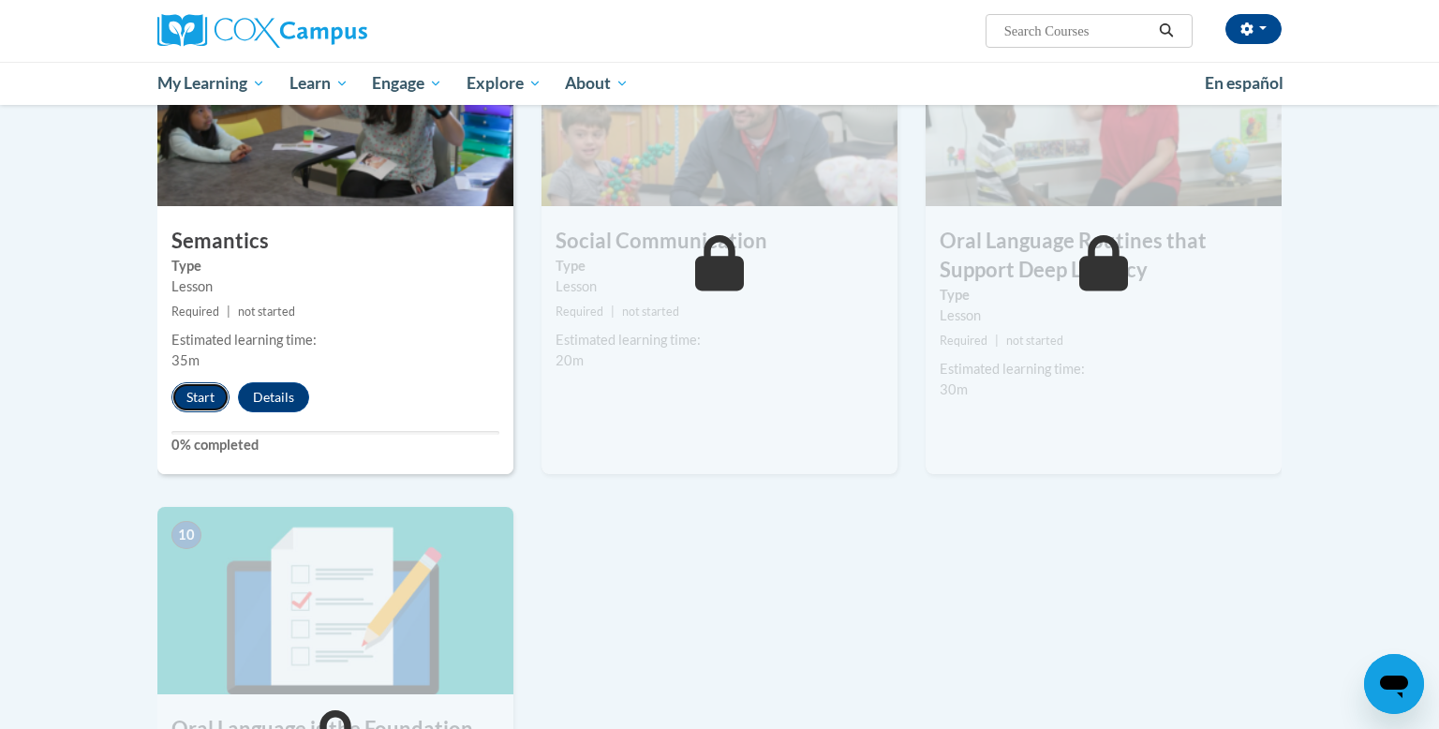
click at [194, 406] on button "Start" at bounding box center [200, 397] width 58 height 30
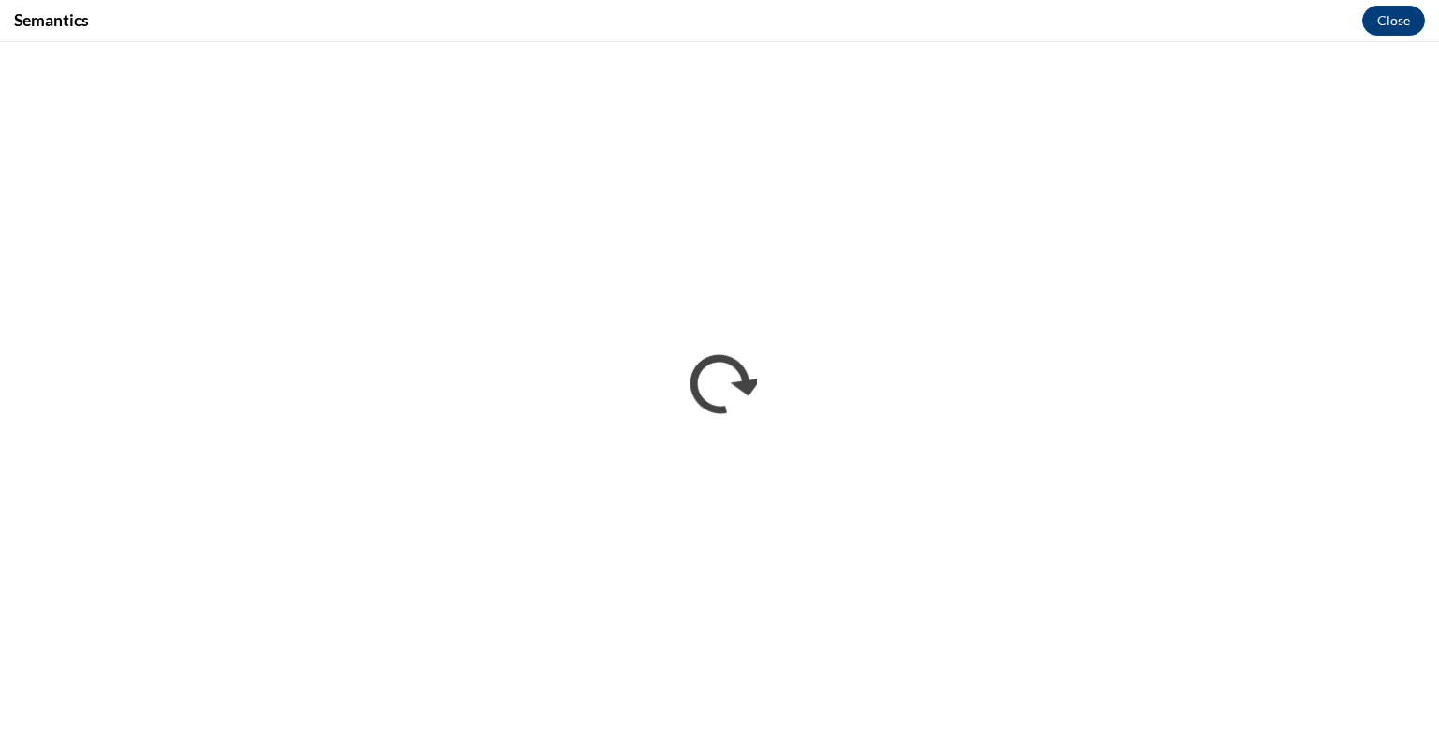
scroll to position [0, 0]
